Goal: Information Seeking & Learning: Learn about a topic

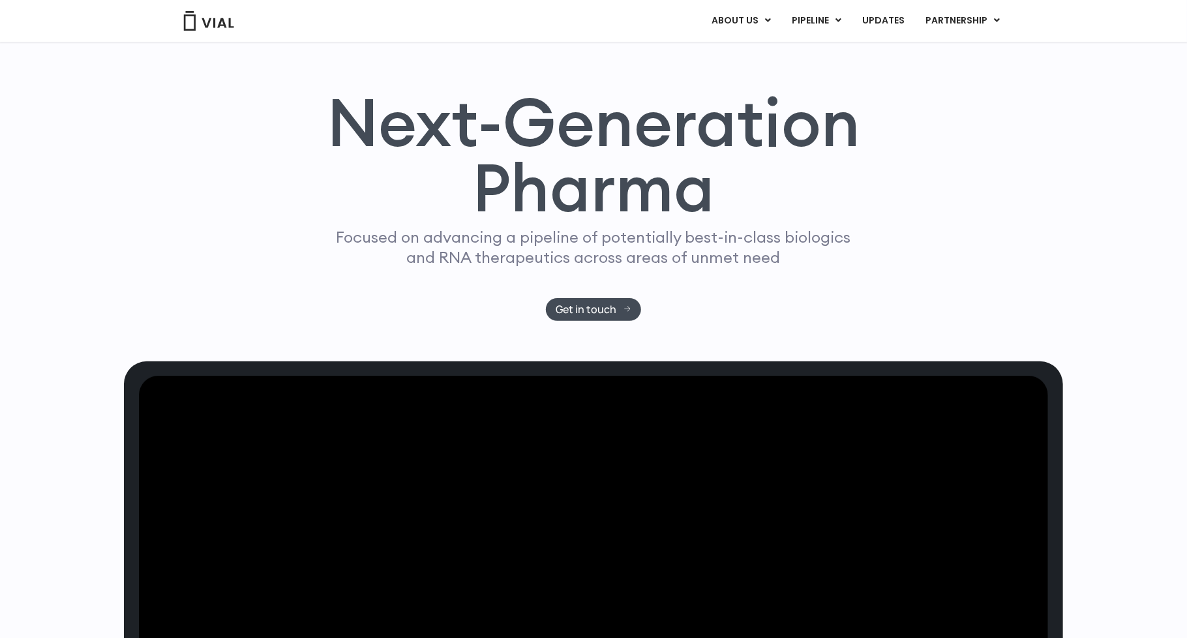
scroll to position [171, 0]
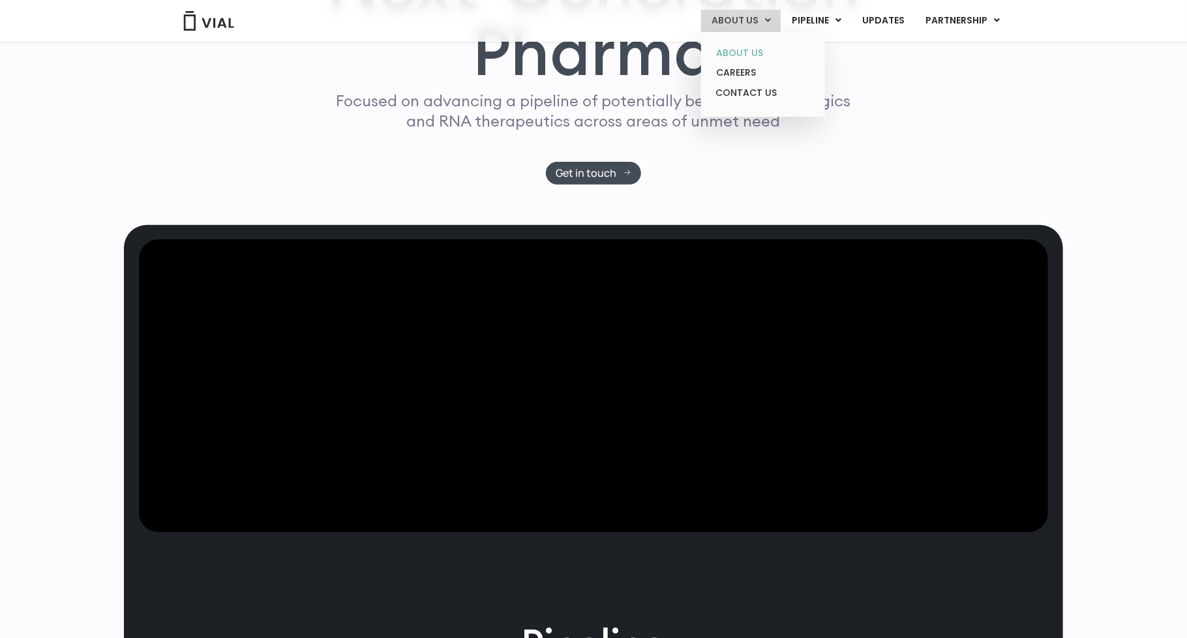
click at [742, 45] on link "ABOUT US" at bounding box center [762, 53] width 114 height 20
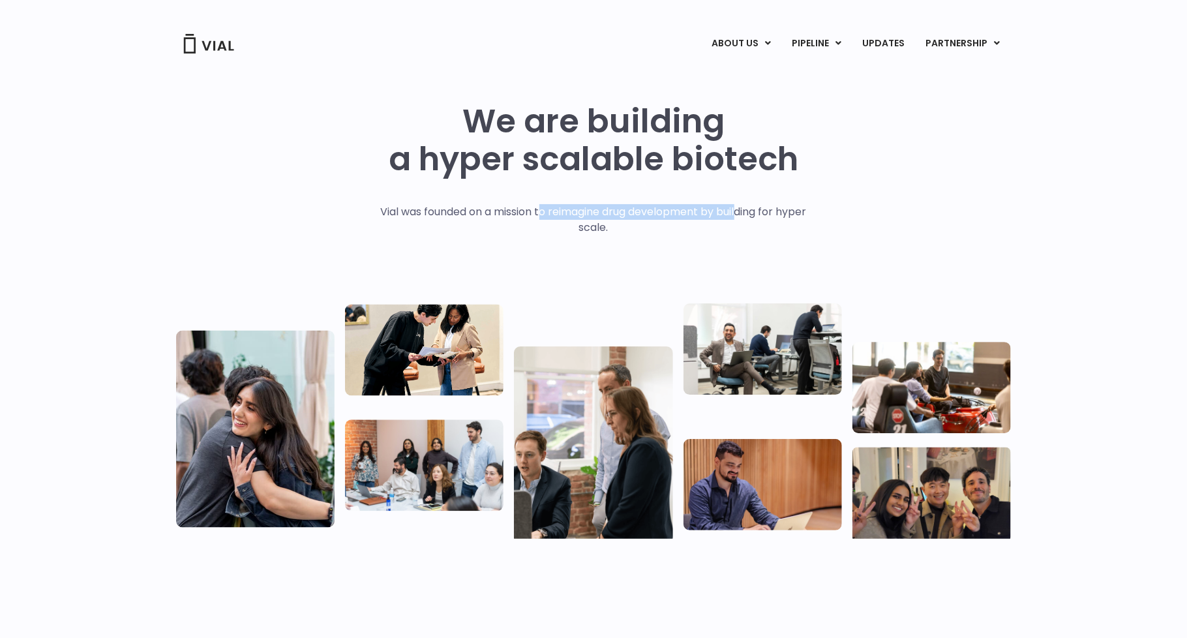
drag, startPoint x: 542, startPoint y: 212, endPoint x: 744, endPoint y: 208, distance: 201.5
click at [744, 208] on p "Vial was founded on a mission to reimagine drug development by building for hyp…" at bounding box center [593, 219] width 453 height 31
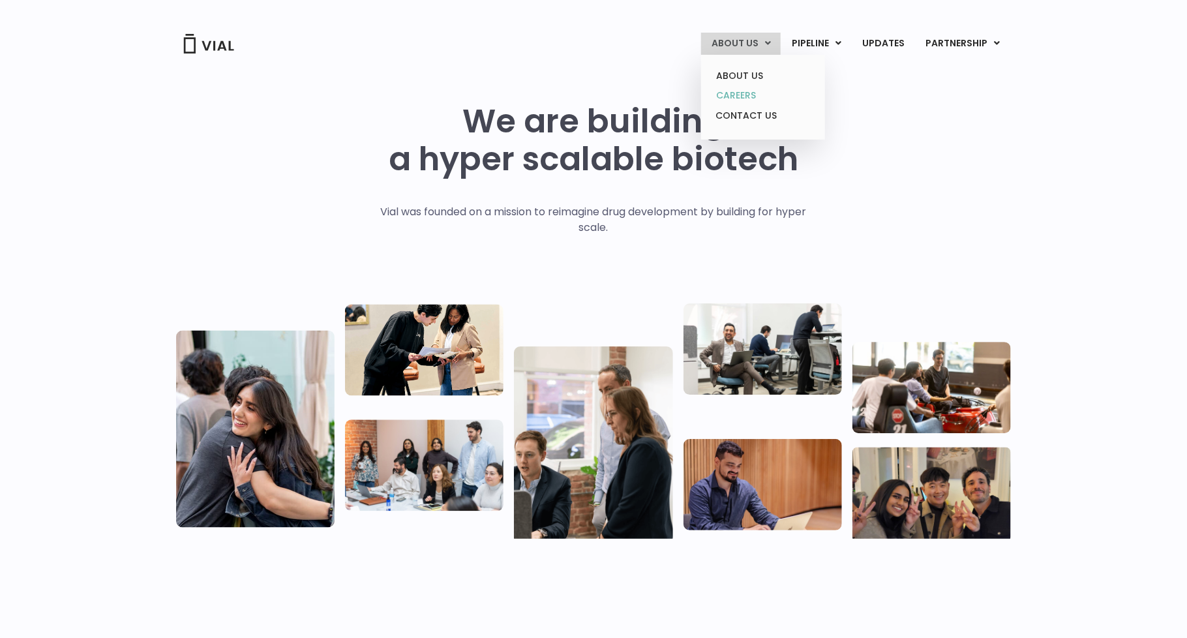
click at [745, 95] on link "CAREERS" at bounding box center [762, 95] width 114 height 20
